Goal: Transaction & Acquisition: Purchase product/service

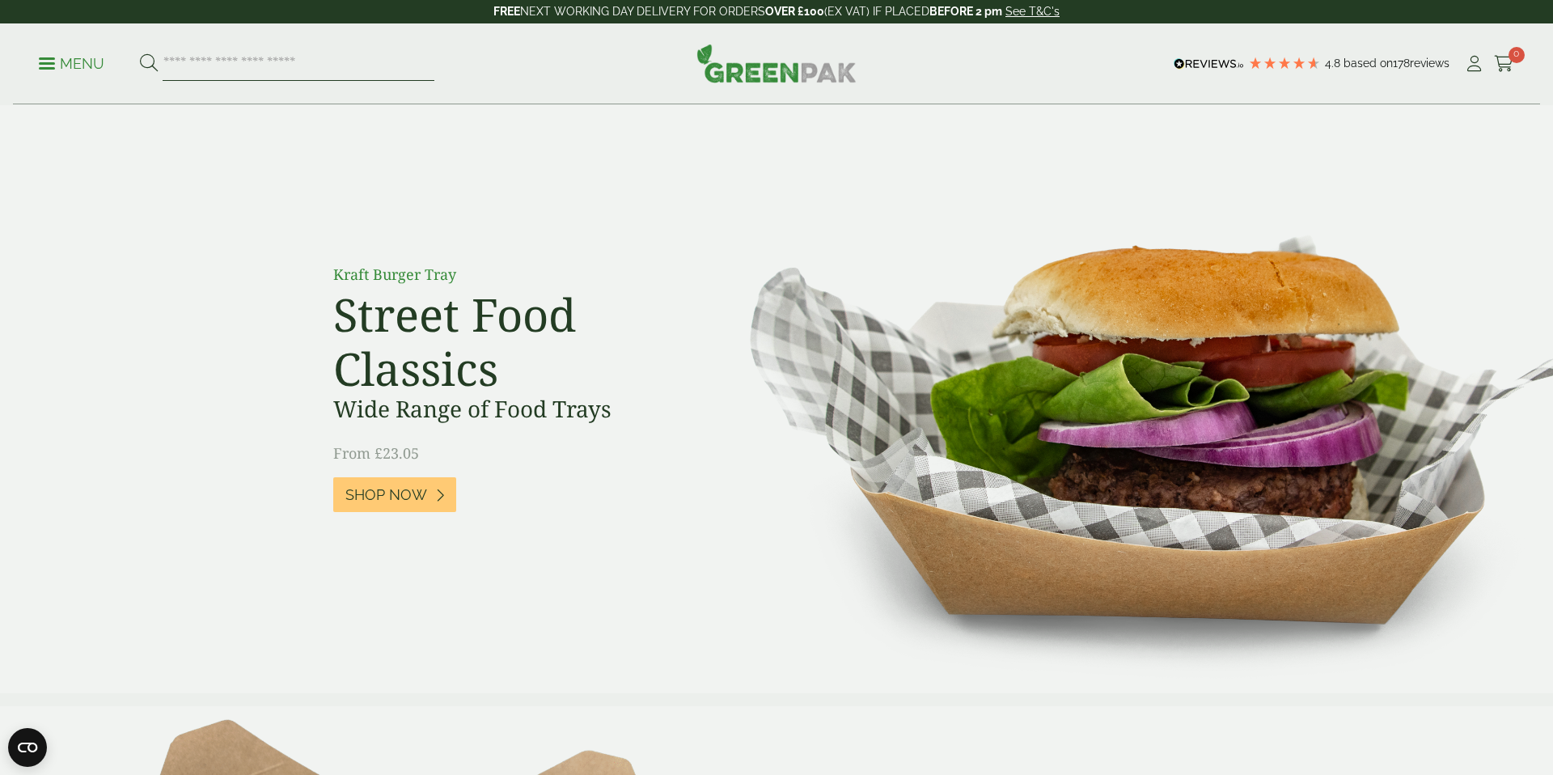
click at [192, 57] on input "search" at bounding box center [299, 64] width 272 height 34
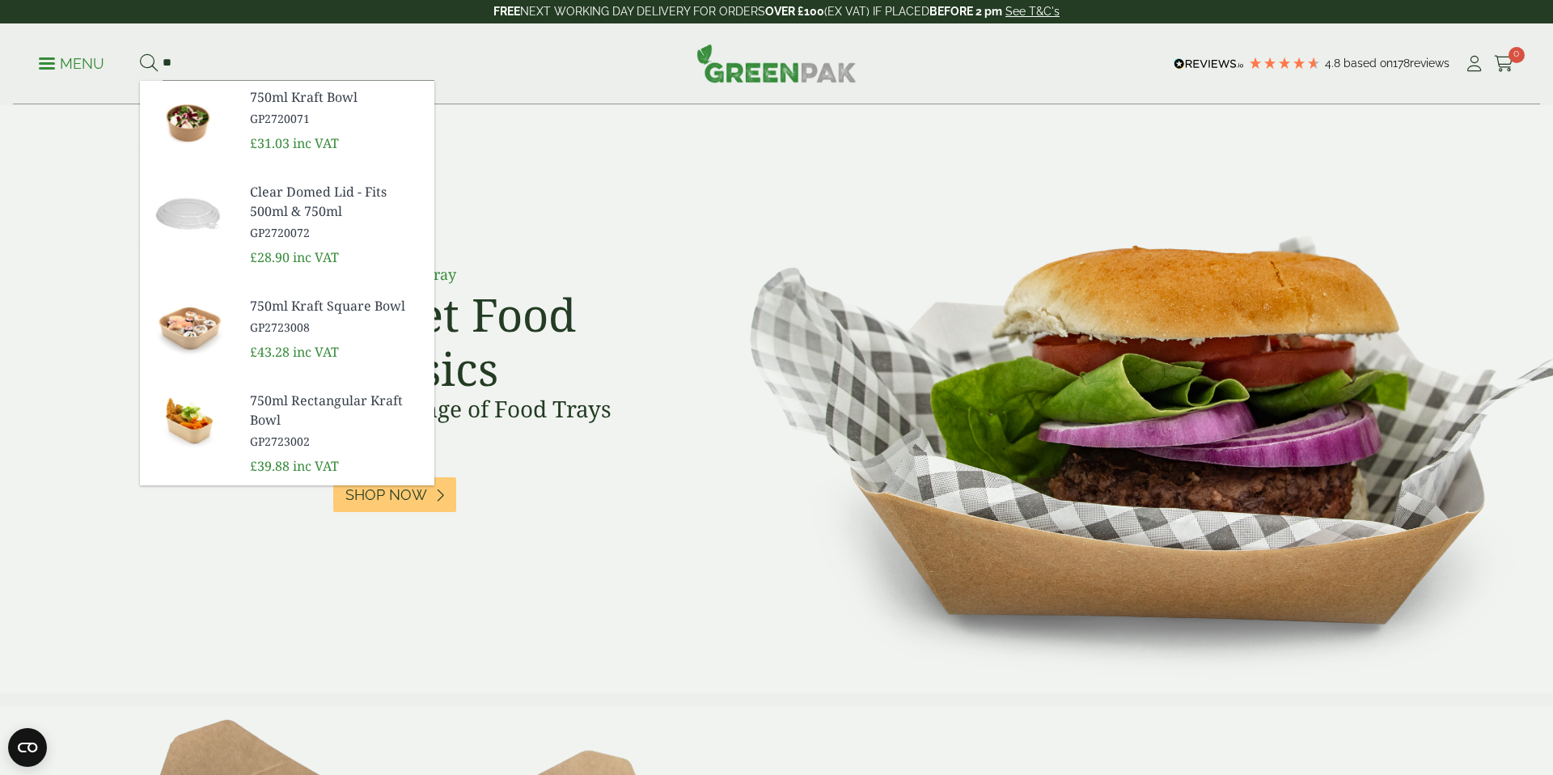
click at [277, 104] on span "750ml Kraft Bowl" at bounding box center [335, 96] width 171 height 19
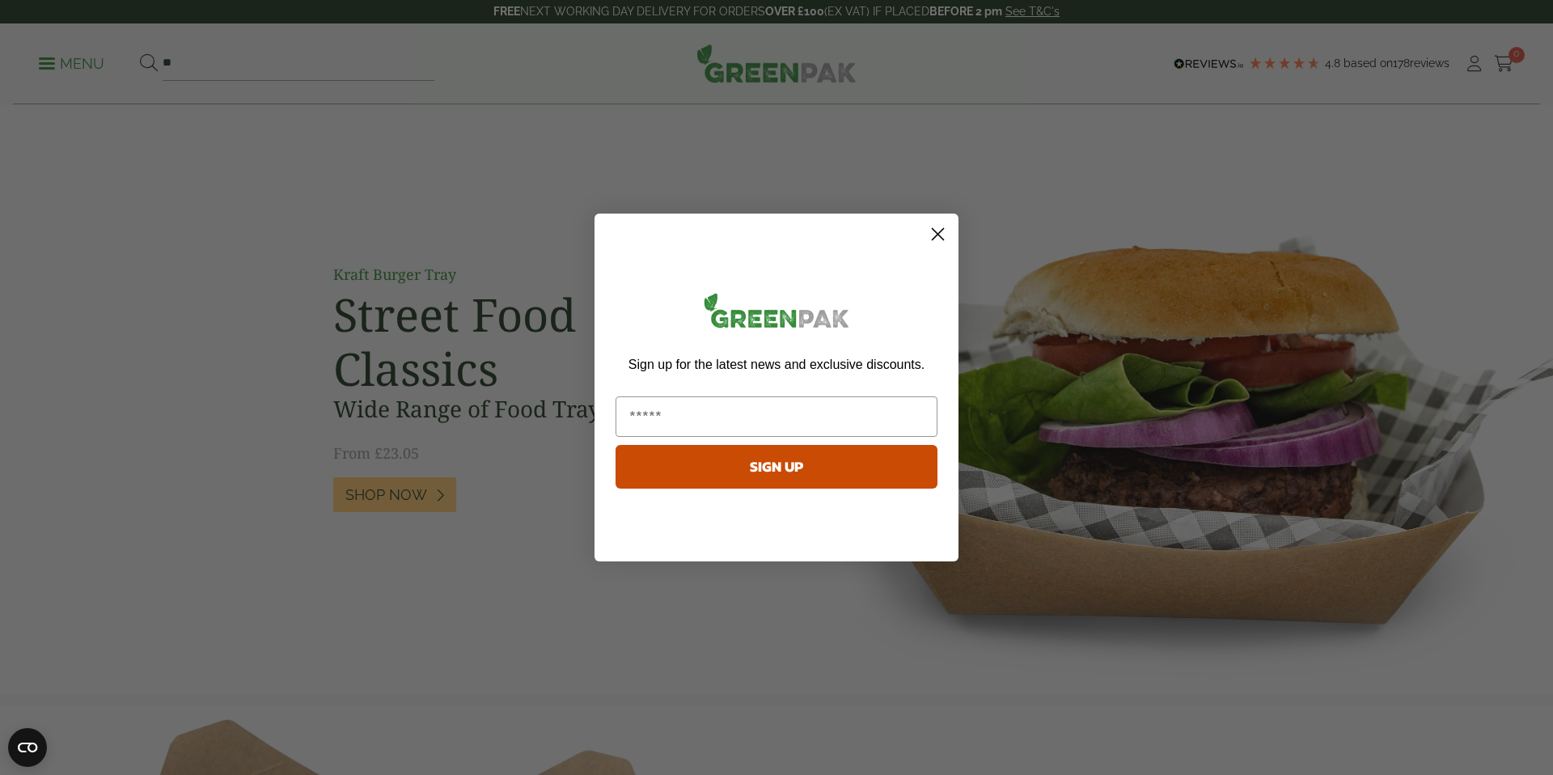
click at [933, 232] on circle "Close dialog" at bounding box center [937, 234] width 27 height 27
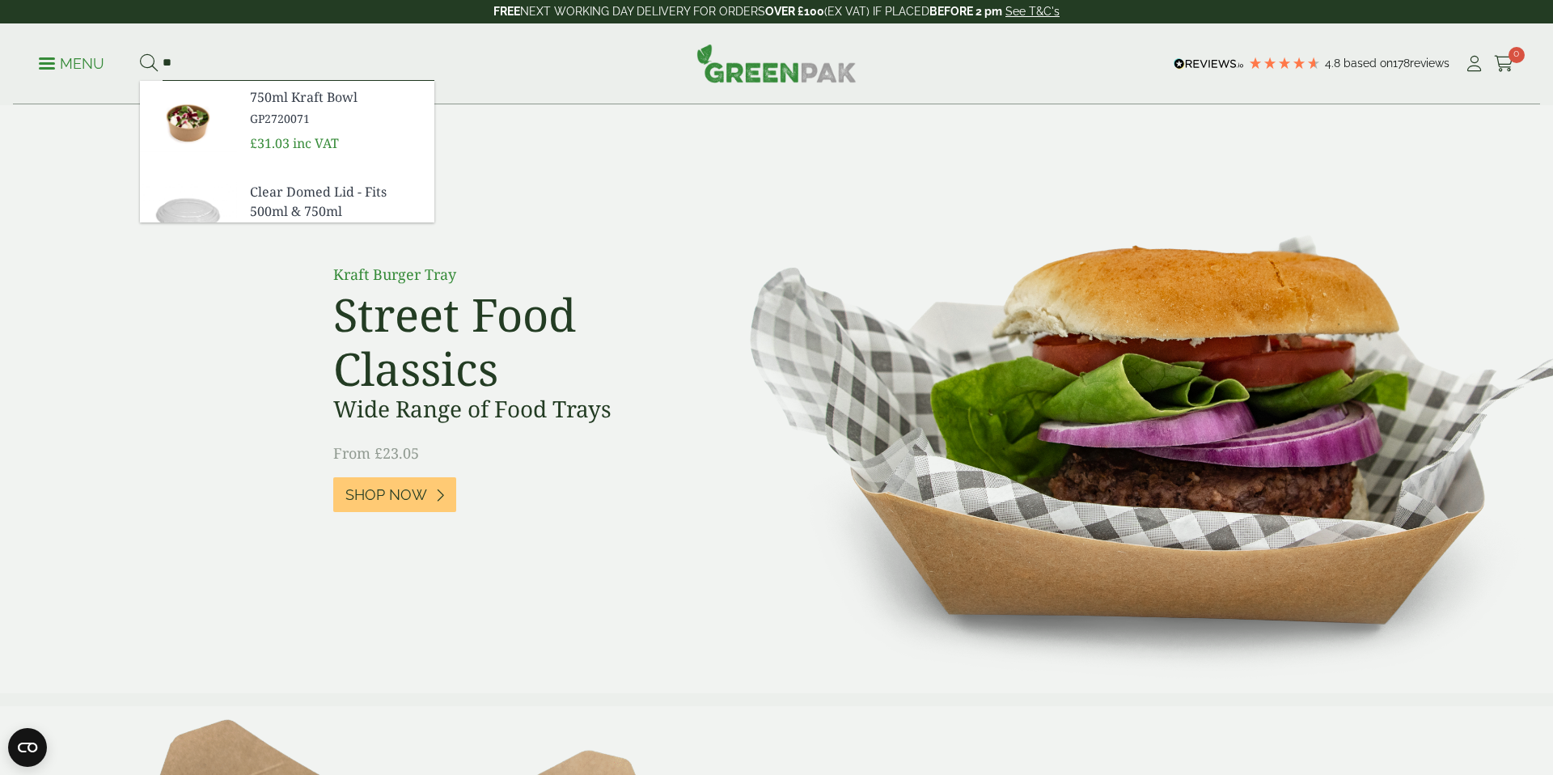
click at [192, 57] on input "**" at bounding box center [299, 64] width 272 height 34
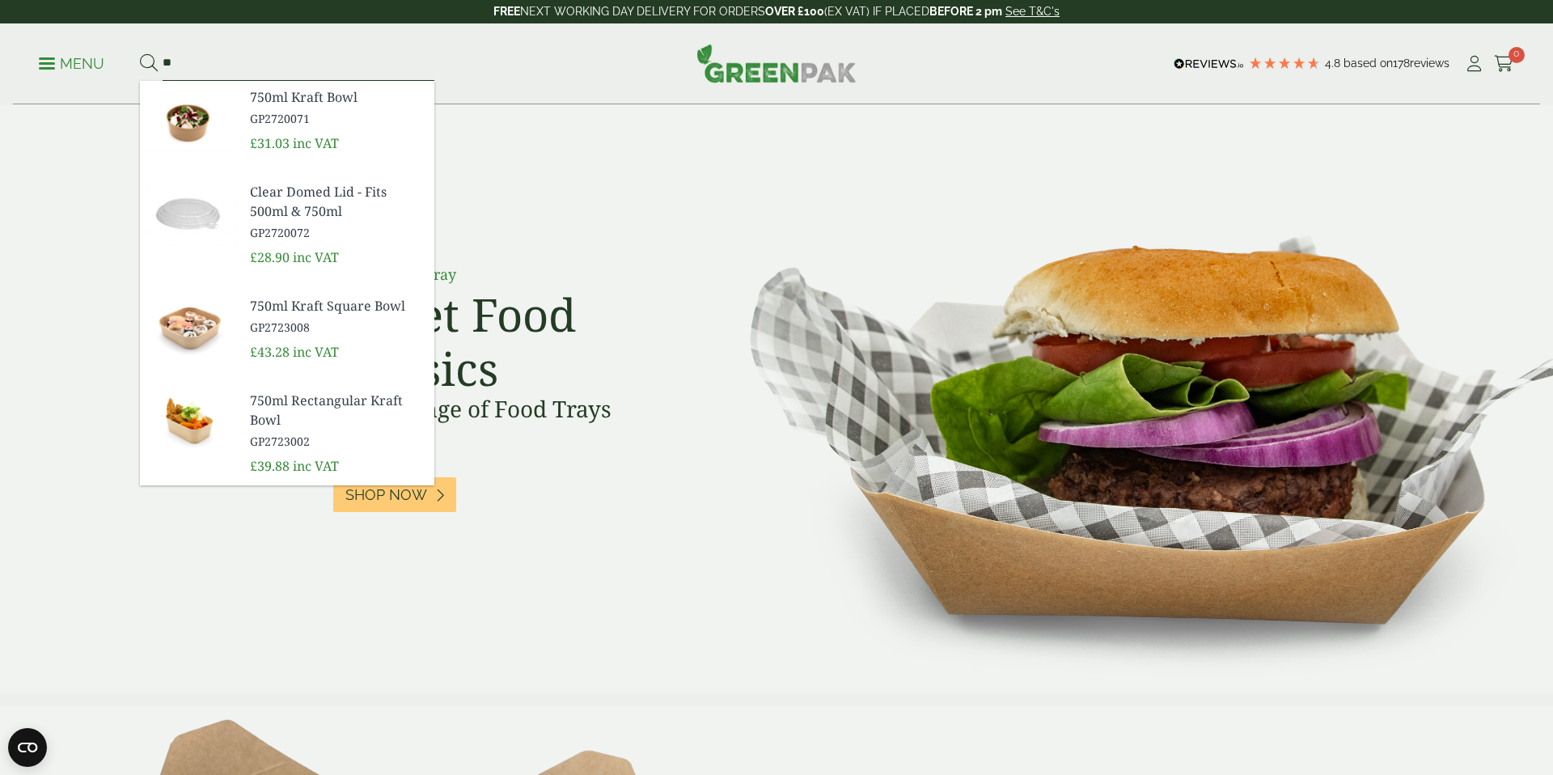
type input "*"
click at [282, 98] on span "750ml Kraft Bowl" at bounding box center [335, 96] width 171 height 19
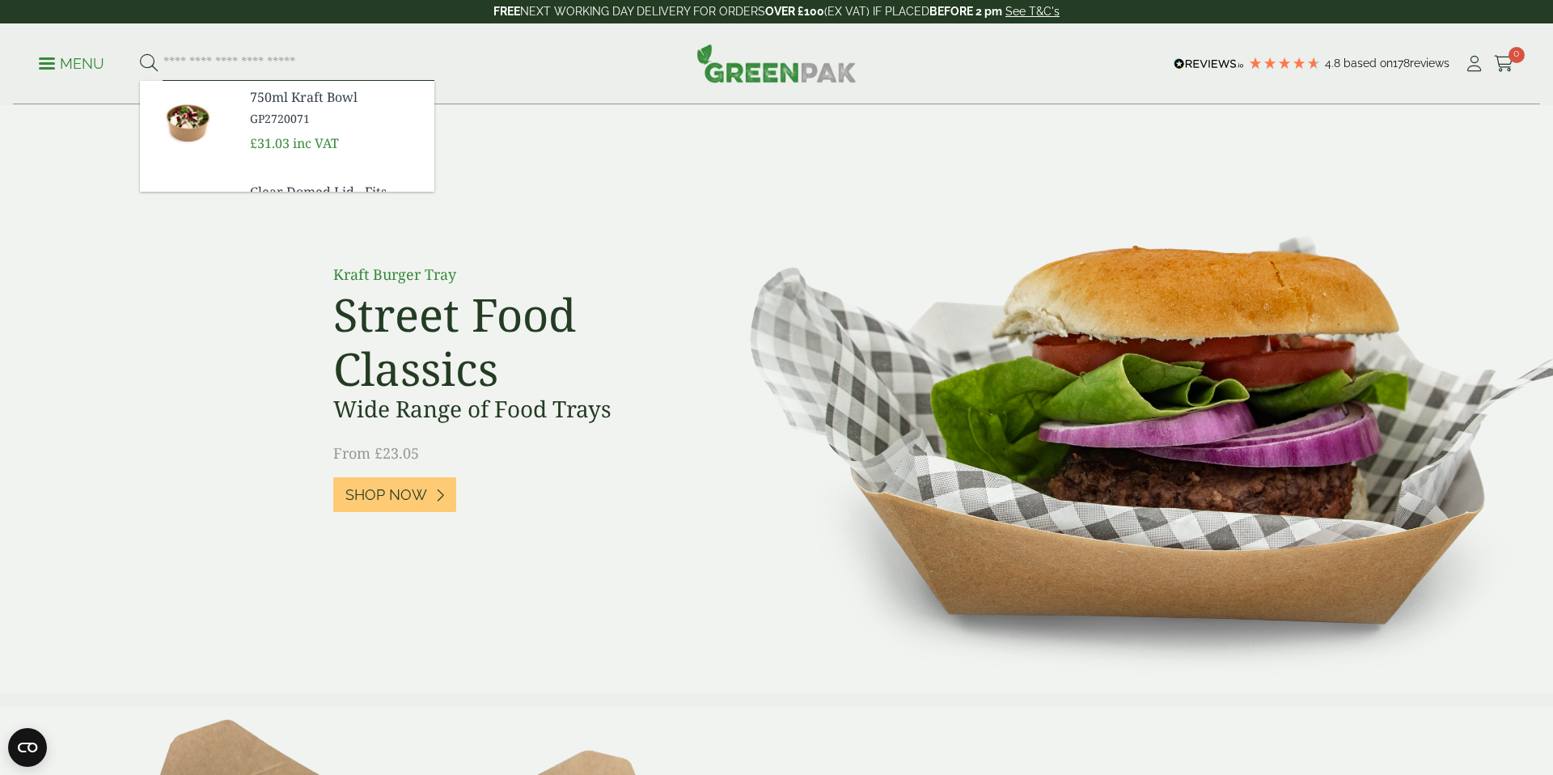
click at [277, 65] on input "search" at bounding box center [299, 64] width 272 height 34
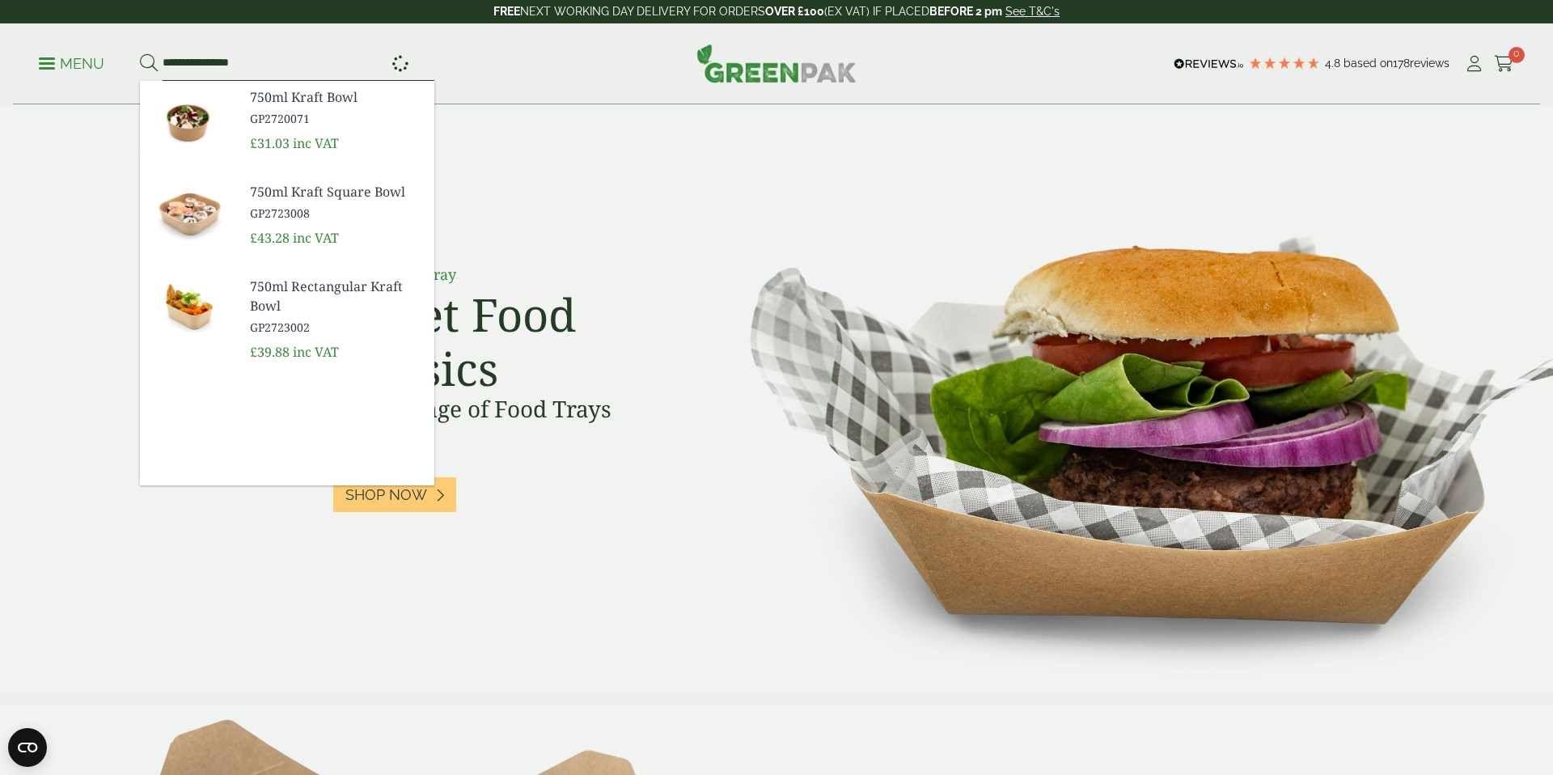
type input "**********"
click at [140, 53] on button at bounding box center [149, 63] width 18 height 21
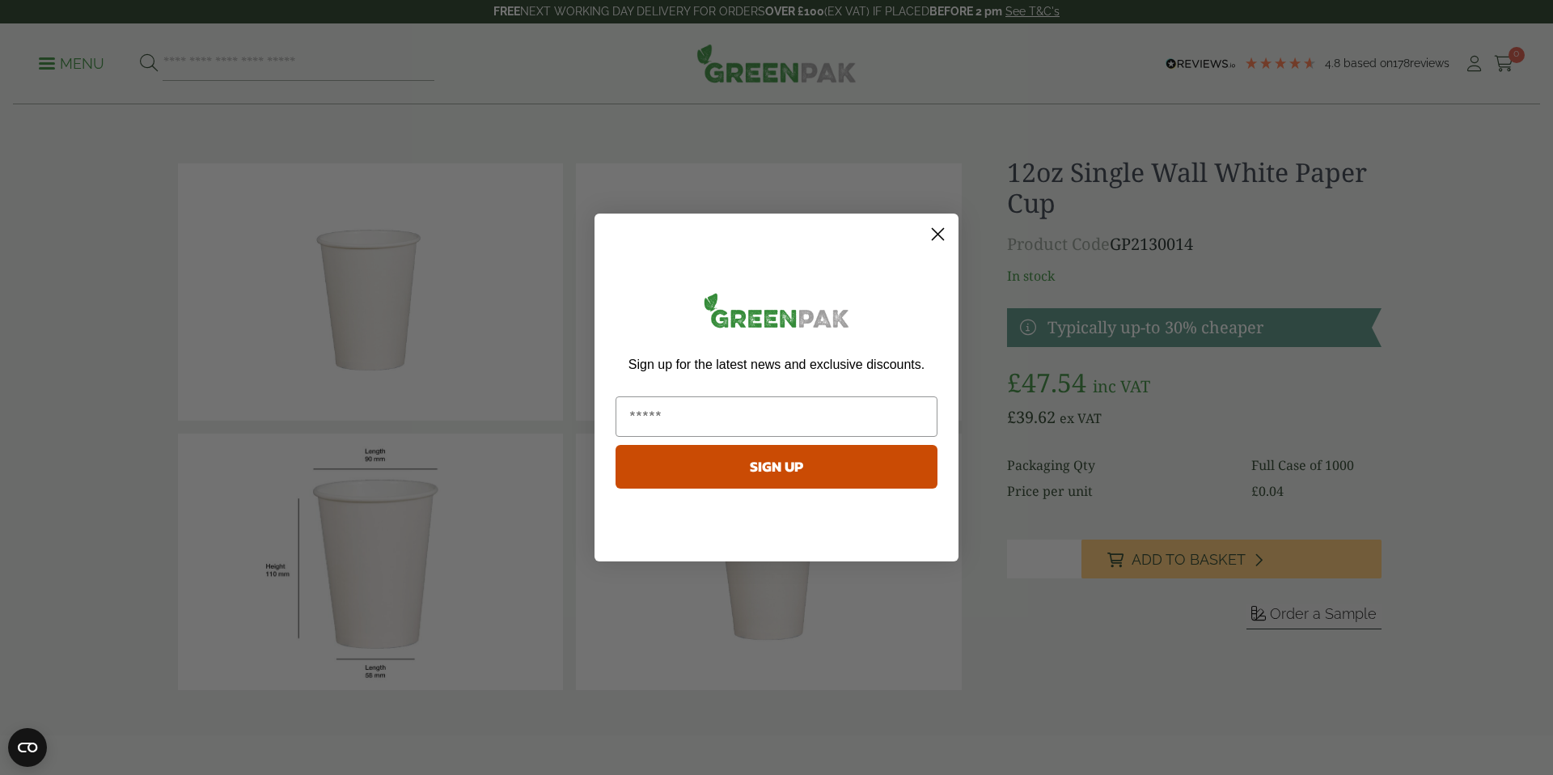
click at [936, 230] on circle "Close dialog" at bounding box center [937, 234] width 27 height 27
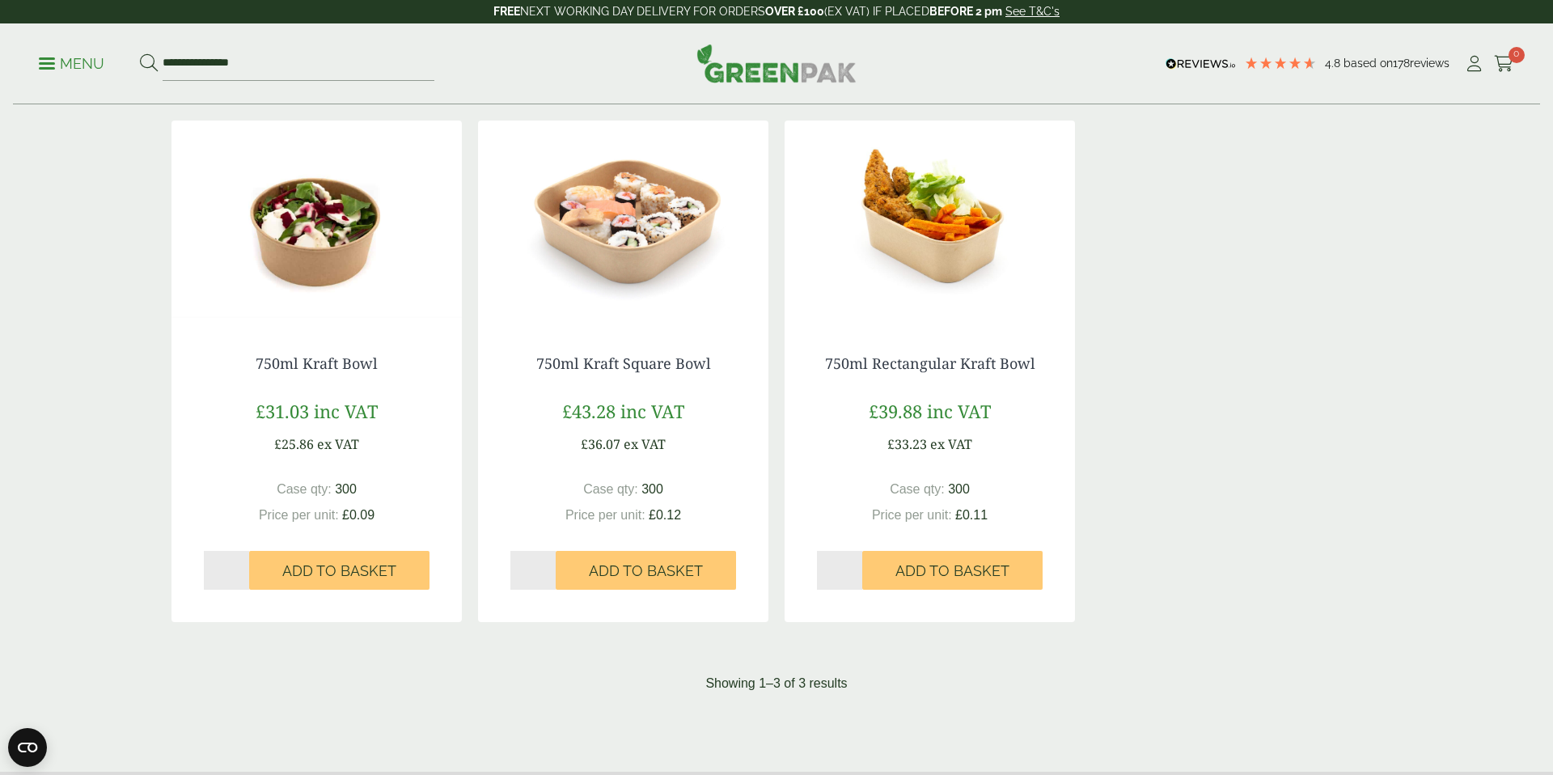
scroll to position [283, 0]
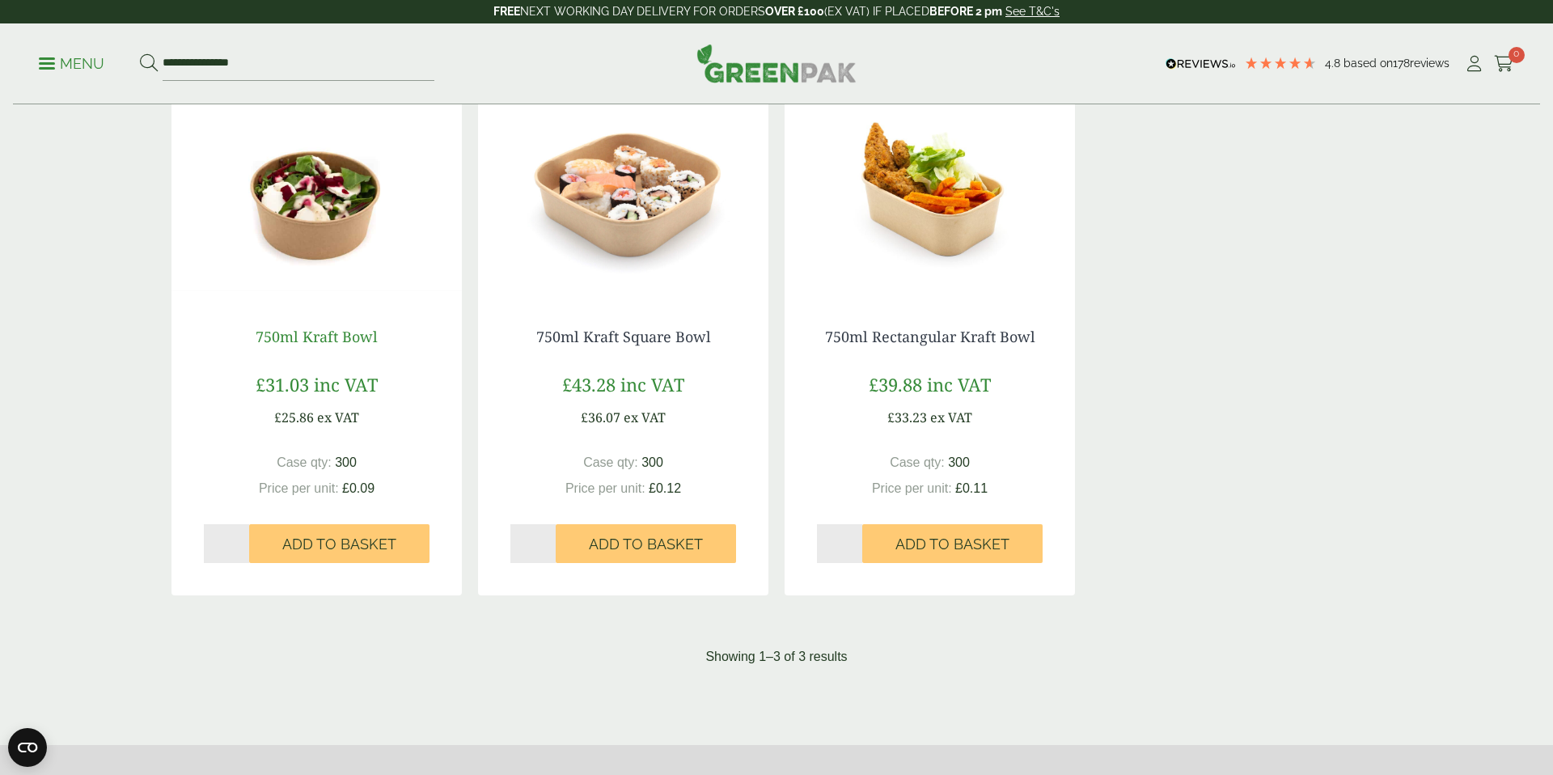
click at [315, 337] on link "750ml Kraft Bowl" at bounding box center [317, 336] width 122 height 19
click at [360, 543] on span "Add to Basket" at bounding box center [339, 544] width 114 height 18
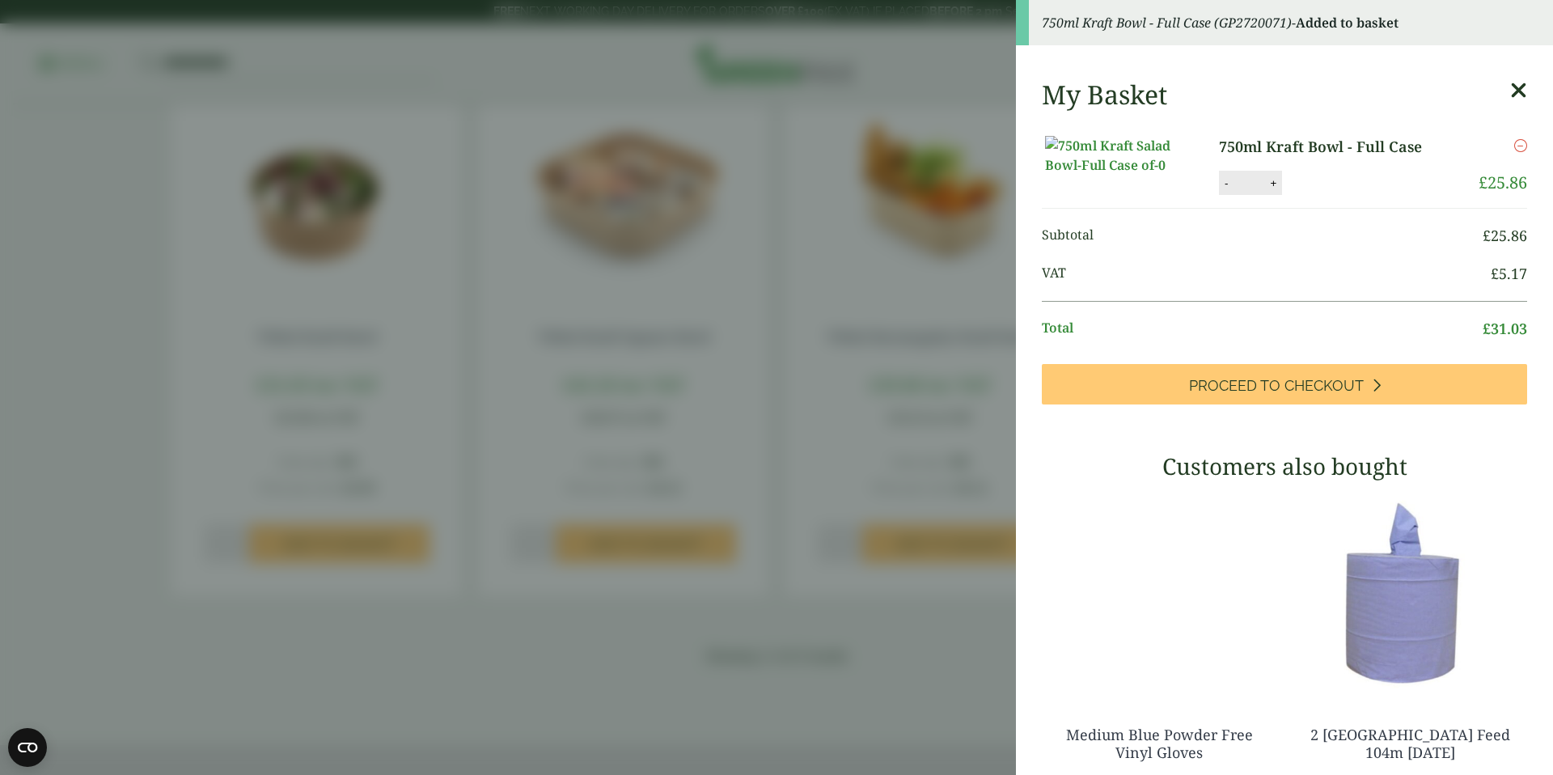
click at [95, 116] on aside "750ml Kraft Bowl - Full Case (GP2720071) - Added to basket My Basket 750ml Kraf…" at bounding box center [776, 387] width 1553 height 775
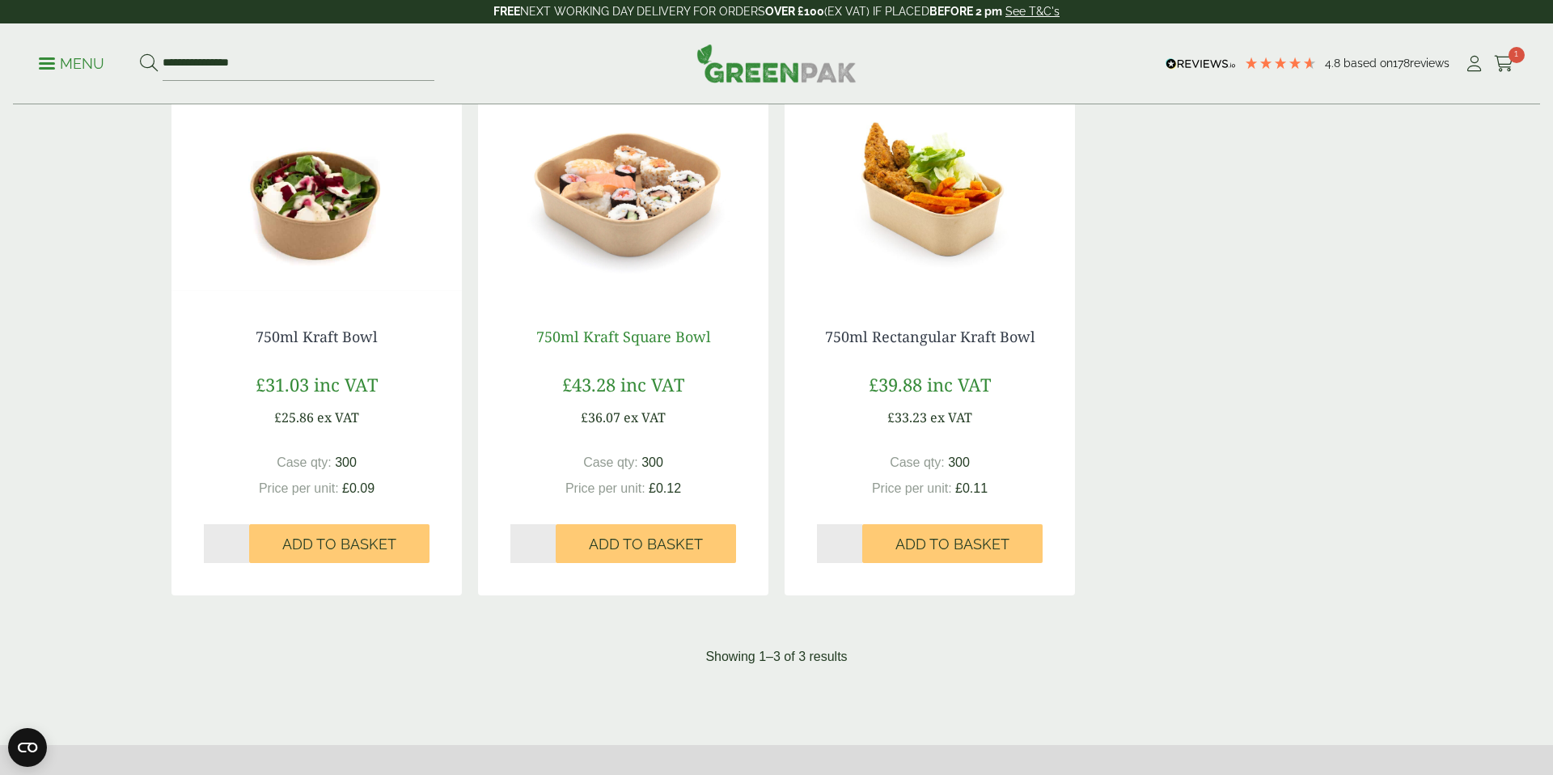
click at [607, 336] on link "750ml Kraft Square Bowl" at bounding box center [623, 336] width 175 height 19
click at [320, 332] on link "750ml Kraft Bowl" at bounding box center [317, 336] width 122 height 19
